Goal: Task Accomplishment & Management: Use online tool/utility

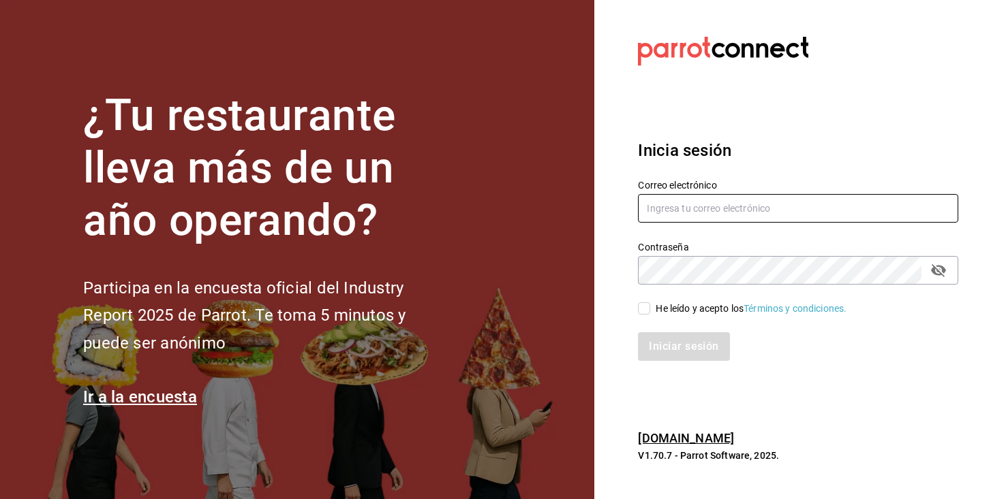
type input "[PERSON_NAME][EMAIL_ADDRESS][PERSON_NAME][DOMAIN_NAME]"
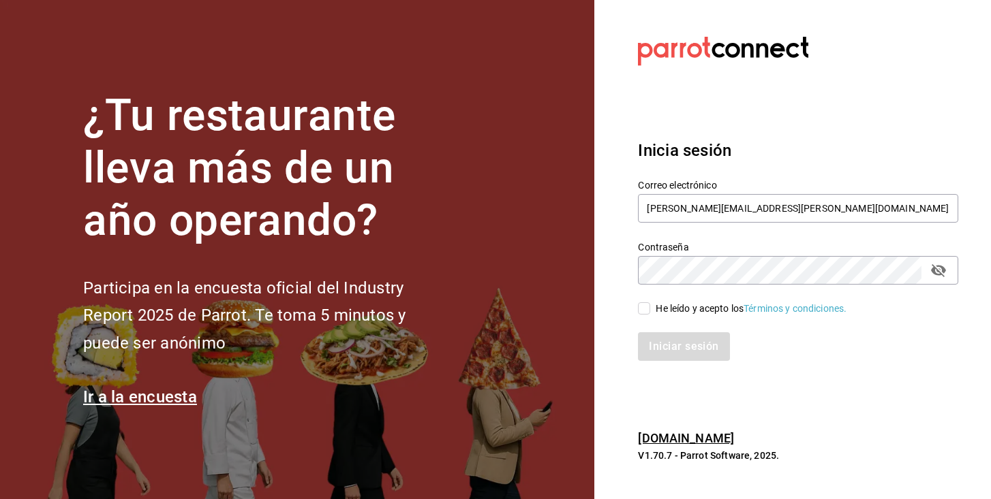
click at [647, 312] on input "He leído y acepto los Términos y condiciones." at bounding box center [644, 309] width 12 height 12
checkbox input "true"
click at [658, 345] on button "Iniciar sesión" at bounding box center [684, 347] width 93 height 29
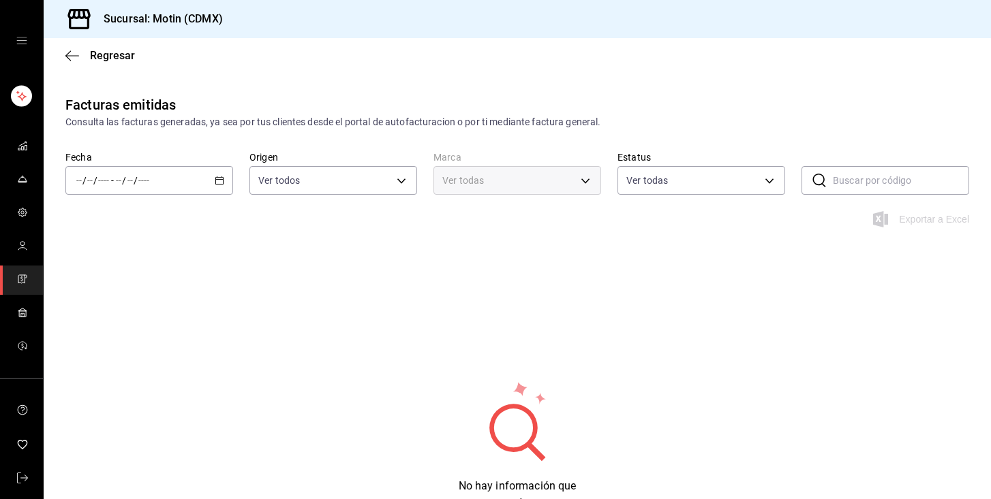
type input "f95d2d8f-fac9-40c2-9232-b852d555f717,7cd38dcf-c4e0-4d4e-88ee-12520b054d97"
click at [225, 183] on div "/ / - / /" at bounding box center [149, 180] width 168 height 29
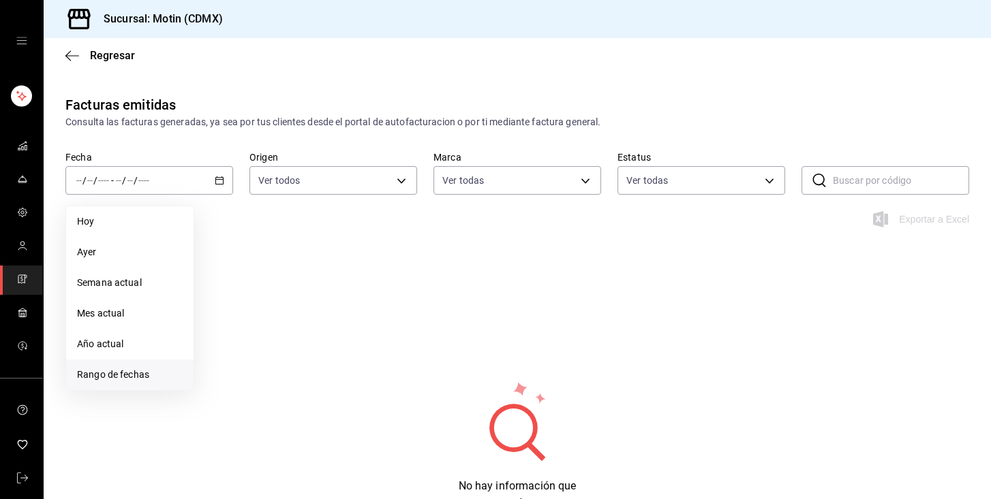
click at [136, 375] on span "Rango de fechas" at bounding box center [130, 375] width 106 height 14
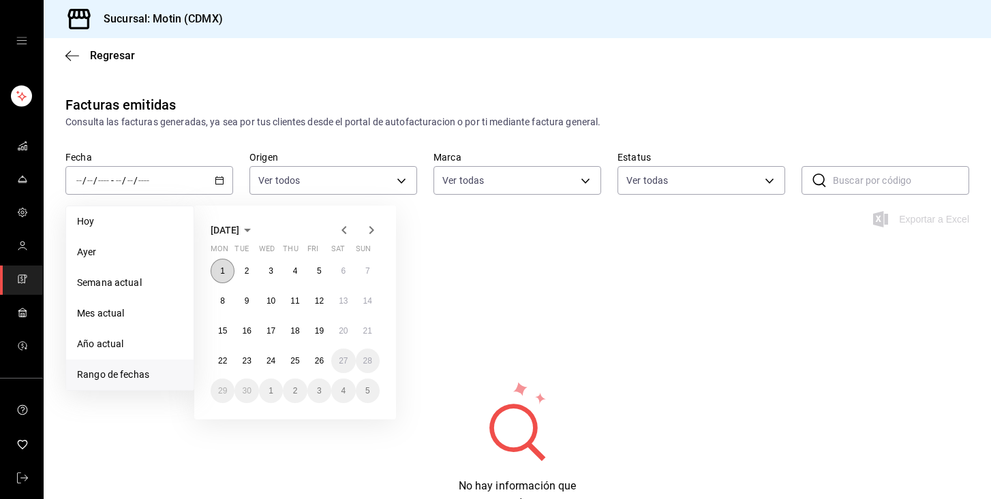
click at [221, 266] on abbr "1" at bounding box center [222, 271] width 5 height 10
click at [318, 368] on button "26" at bounding box center [319, 361] width 24 height 25
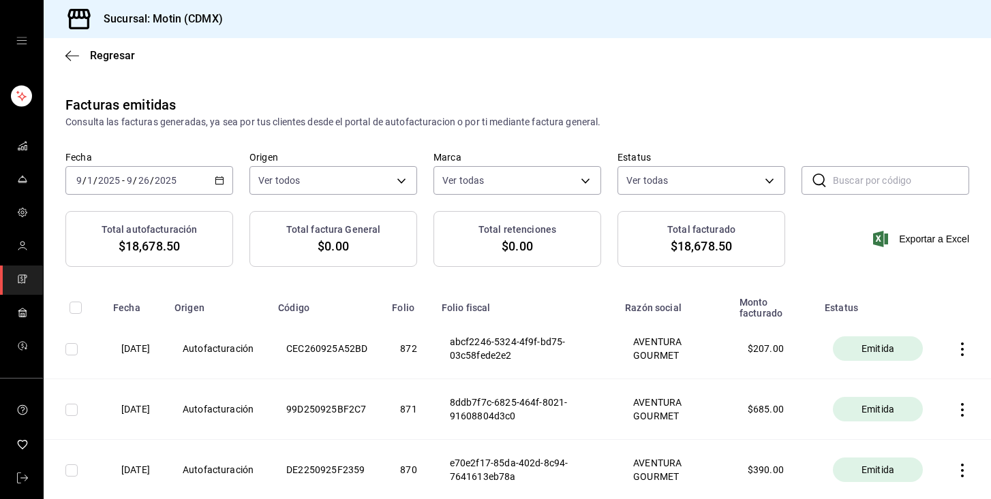
click at [221, 179] on \(Stroke\) "button" at bounding box center [219, 179] width 7 height 1
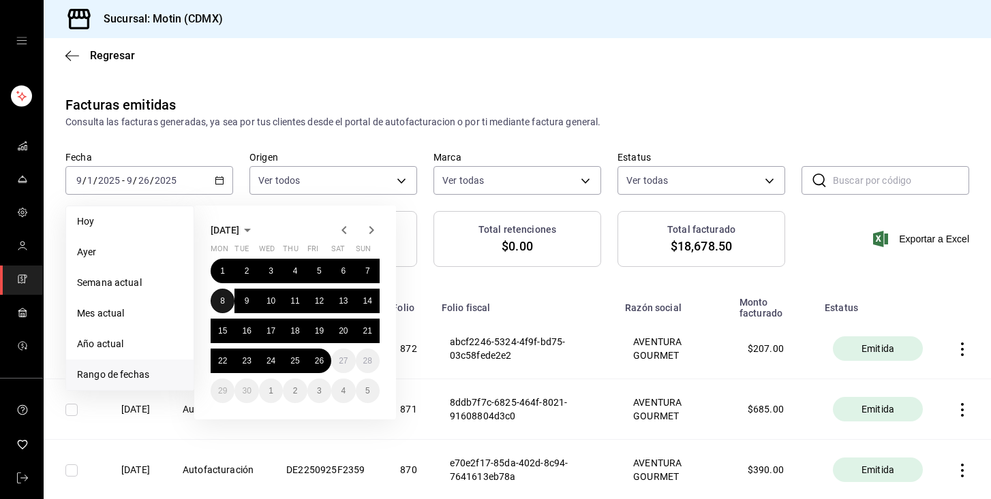
click at [227, 303] on button "8" at bounding box center [223, 301] width 24 height 25
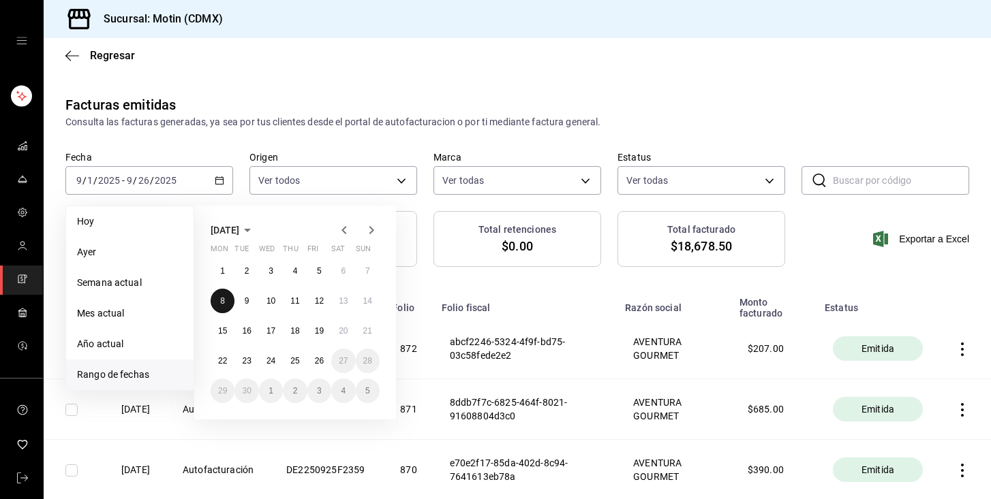
click at [227, 303] on button "8" at bounding box center [223, 301] width 24 height 25
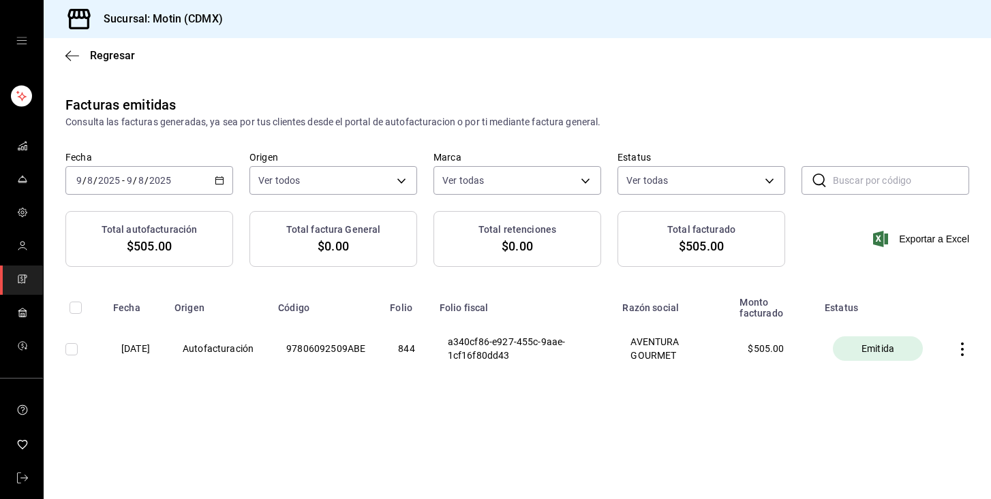
click at [963, 350] on icon "button" at bounding box center [962, 350] width 3 height 14
click at [921, 316] on div "Descargar PDF" at bounding box center [919, 316] width 65 height 11
